Goal: Communication & Community: Answer question/provide support

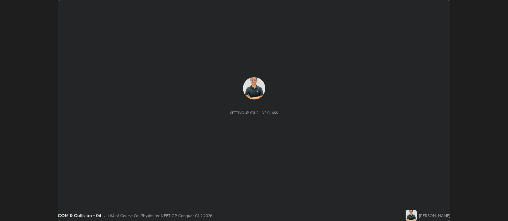
scroll to position [221, 508]
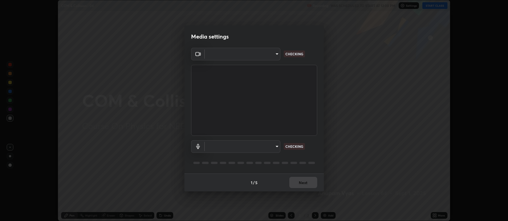
type input "5db75064d966c38022f0861f891c2b2deb8a9bf9a9a5a4ce251b0e0f2e365e36"
type input "default"
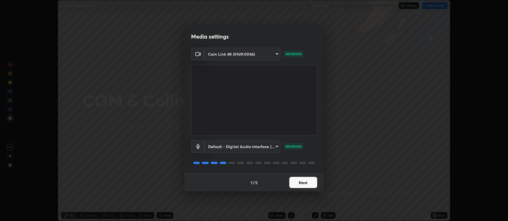
click at [304, 183] on button "Next" at bounding box center [303, 182] width 28 height 11
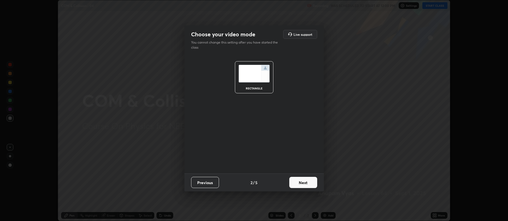
click at [303, 183] on button "Next" at bounding box center [303, 182] width 28 height 11
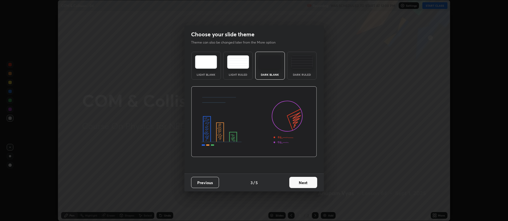
click at [302, 183] on button "Next" at bounding box center [303, 182] width 28 height 11
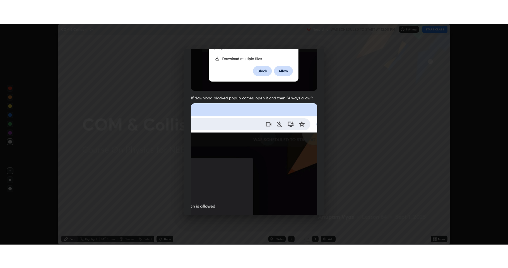
scroll to position [113, 0]
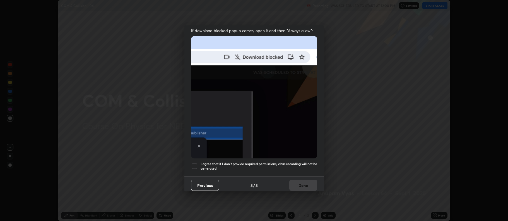
click at [194, 166] on div at bounding box center [194, 166] width 7 height 7
click at [300, 182] on button "Done" at bounding box center [303, 184] width 28 height 11
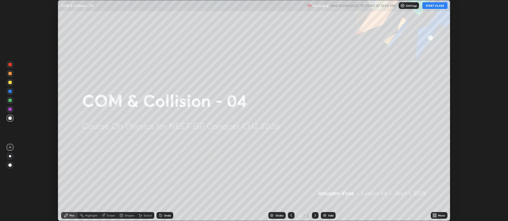
click at [441, 214] on div "More" at bounding box center [441, 215] width 7 height 3
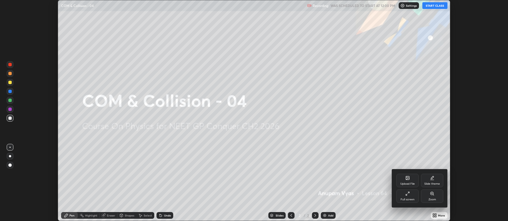
click at [415, 196] on div "Full screen" at bounding box center [407, 195] width 22 height 13
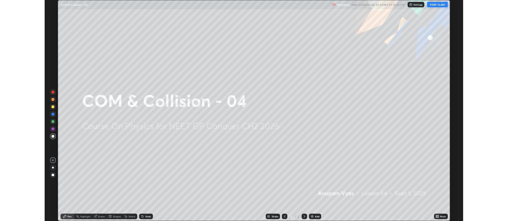
scroll to position [268, 508]
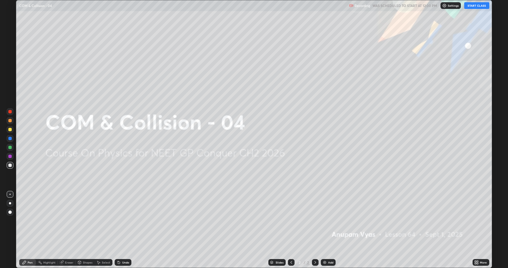
click at [482, 6] on button "START CLASS" at bounding box center [476, 5] width 25 height 7
click at [12, 202] on div at bounding box center [10, 203] width 7 height 7
click at [328, 220] on div "Add" at bounding box center [330, 262] width 5 height 3
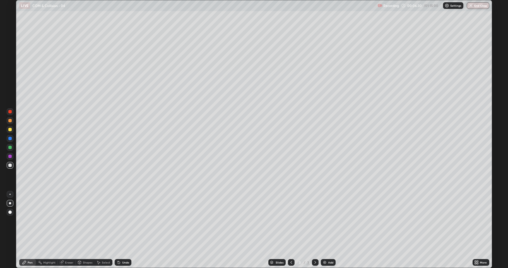
click at [331, 220] on div "Add" at bounding box center [330, 262] width 5 height 3
click at [291, 220] on icon at bounding box center [291, 262] width 4 height 4
click at [315, 220] on icon at bounding box center [315, 262] width 4 height 4
click at [66, 220] on div "Eraser" at bounding box center [69, 262] width 8 height 3
click at [11, 220] on span "Erase all" at bounding box center [10, 252] width 6 height 3
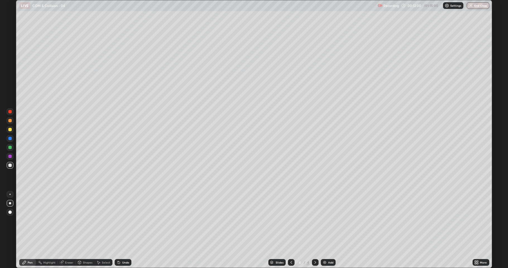
click at [32, 220] on div "Pen" at bounding box center [30, 262] width 5 height 3
click at [9, 157] on div at bounding box center [9, 156] width 3 height 3
click at [10, 147] on div at bounding box center [9, 147] width 3 height 3
click at [69, 220] on div "Eraser" at bounding box center [69, 262] width 8 height 3
click at [32, 220] on div "Pen" at bounding box center [30, 262] width 5 height 3
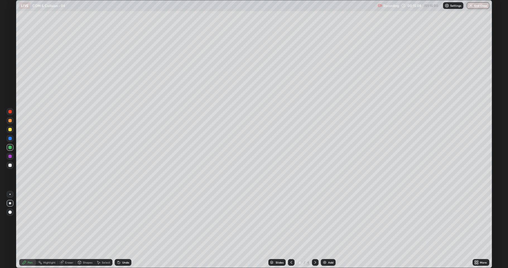
click at [69, 220] on div "Eraser" at bounding box center [69, 262] width 8 height 3
click at [33, 220] on div "Pen" at bounding box center [27, 262] width 17 height 7
click at [9, 167] on div at bounding box center [9, 164] width 3 height 3
click at [330, 220] on div "Add" at bounding box center [330, 262] width 5 height 3
click at [69, 220] on div "Eraser" at bounding box center [69, 262] width 8 height 3
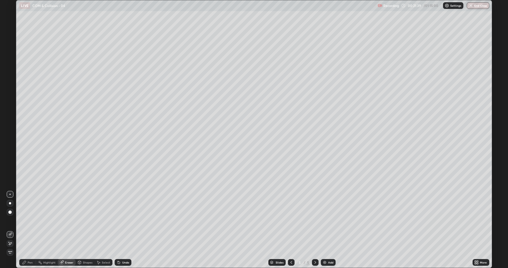
click at [31, 220] on div "Pen" at bounding box center [30, 262] width 5 height 3
click at [9, 129] on div at bounding box center [9, 129] width 3 height 3
click at [8, 166] on div at bounding box center [10, 165] width 7 height 7
click at [329, 220] on div "Add" at bounding box center [330, 262] width 5 height 3
click at [126, 220] on div "Undo" at bounding box center [125, 262] width 7 height 3
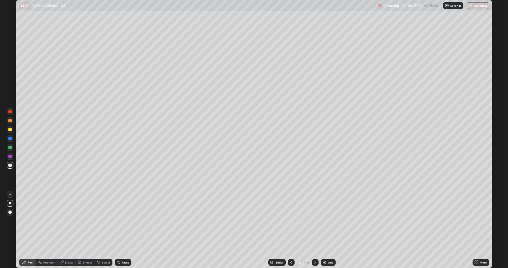
click at [127, 220] on div "Undo" at bounding box center [125, 262] width 7 height 3
click at [9, 130] on div at bounding box center [9, 129] width 3 height 3
click at [126, 220] on div "Undo" at bounding box center [125, 262] width 7 height 3
click at [329, 220] on div "Add" at bounding box center [330, 262] width 5 height 3
click at [10, 165] on div at bounding box center [9, 164] width 3 height 3
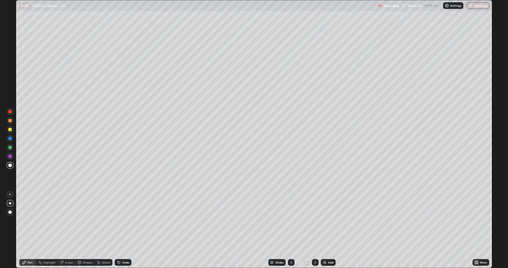
click at [86, 220] on div "Shapes" at bounding box center [87, 262] width 9 height 3
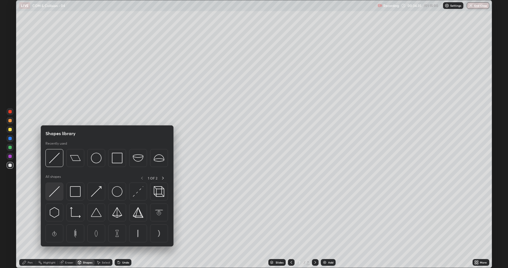
click at [56, 190] on img at bounding box center [54, 191] width 11 height 11
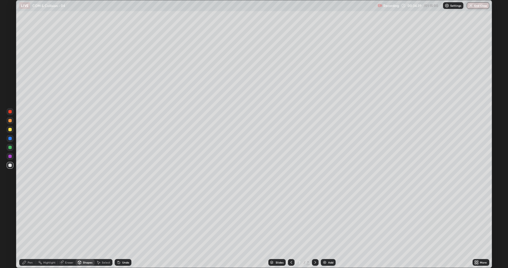
click at [31, 220] on div "Pen" at bounding box center [30, 262] width 5 height 3
click at [69, 220] on div "Eraser" at bounding box center [69, 262] width 8 height 3
click at [31, 220] on div "Pen" at bounding box center [30, 262] width 5 height 3
click at [330, 220] on div "Add" at bounding box center [330, 262] width 5 height 3
click at [71, 220] on div "Eraser" at bounding box center [69, 262] width 8 height 3
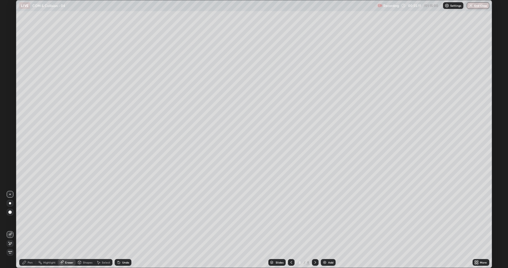
click at [33, 220] on div "Pen" at bounding box center [27, 262] width 17 height 7
click at [329, 220] on div "Add" at bounding box center [330, 262] width 5 height 3
click at [73, 220] on div "Eraser" at bounding box center [69, 262] width 8 height 3
click at [33, 220] on div "Pen" at bounding box center [27, 262] width 17 height 7
click at [330, 220] on div "Add" at bounding box center [330, 262] width 5 height 3
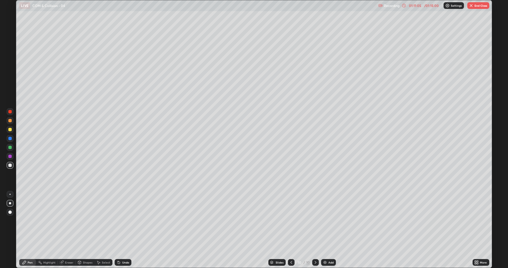
click at [68, 220] on div "Eraser" at bounding box center [69, 262] width 8 height 3
click at [31, 220] on div "Pen" at bounding box center [30, 262] width 5 height 3
click at [478, 7] on button "End Class" at bounding box center [478, 5] width 22 height 7
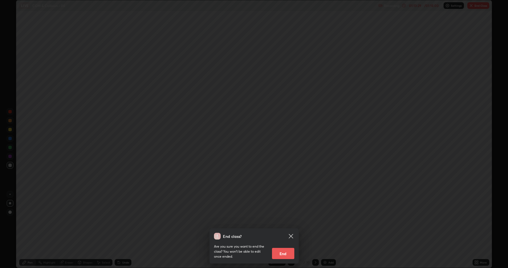
click at [284, 220] on button "End" at bounding box center [283, 253] width 22 height 11
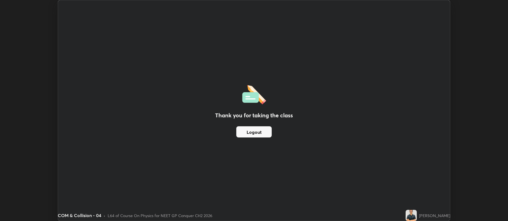
scroll to position [27679, 27392]
